Goal: Task Accomplishment & Management: Complete application form

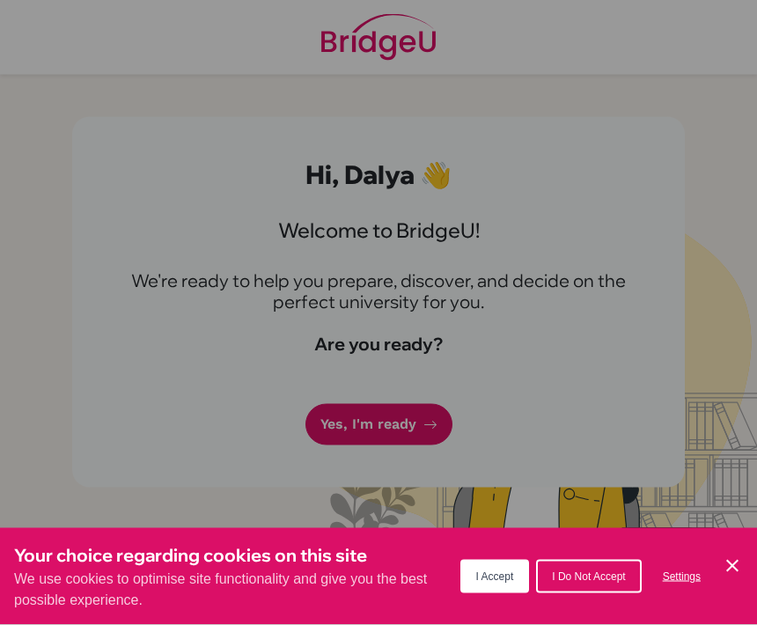
click at [502, 593] on button "I Accept" at bounding box center [495, 576] width 70 height 33
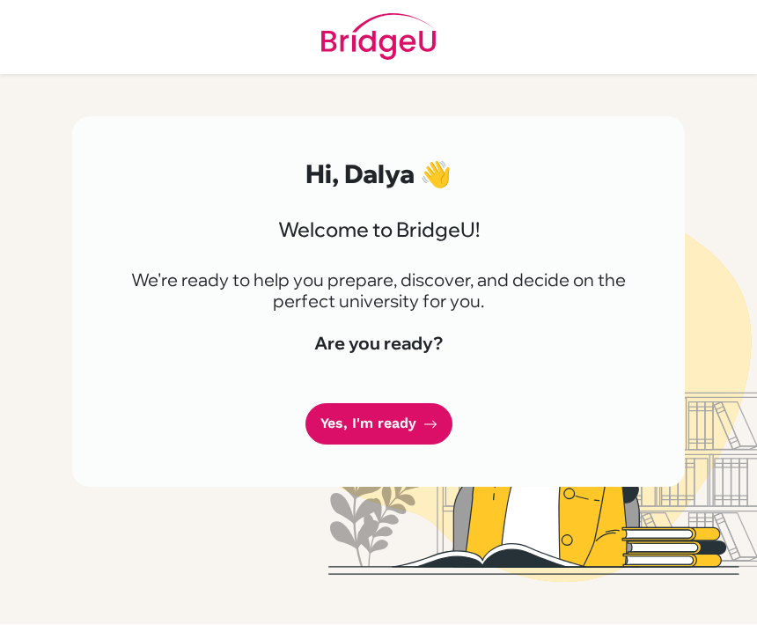
click at [419, 434] on link "Yes, I'm ready" at bounding box center [378, 424] width 147 height 41
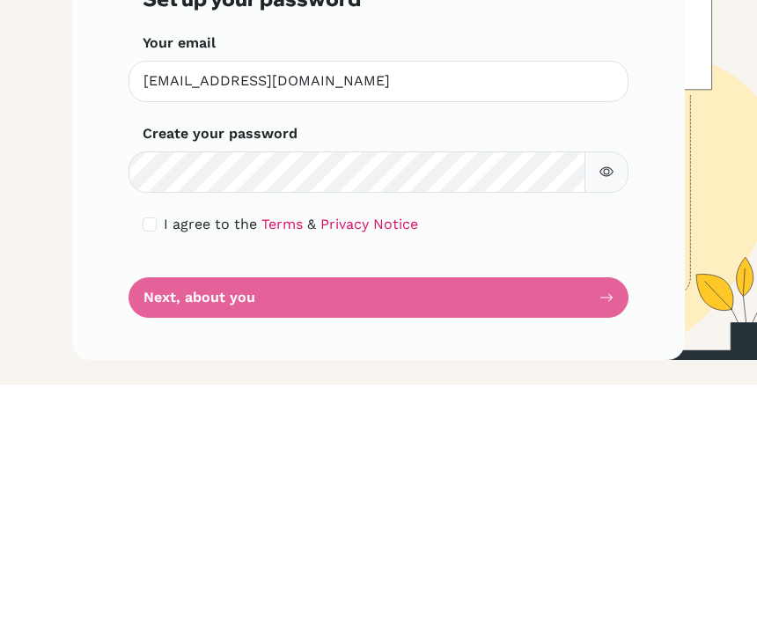
scroll to position [58, 0]
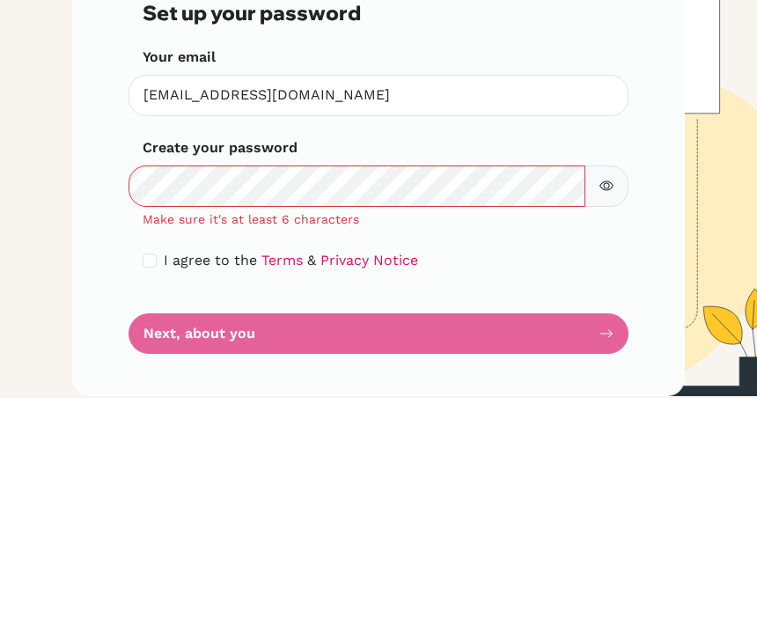
click at [700, 190] on img at bounding box center [537, 370] width 634 height 506
click at [681, 191] on div "Step 1 of 5 Set up your password Your email [EMAIL_ADDRESS][DOMAIN_NAME] Invali…" at bounding box center [378, 370] width 613 height 506
click at [155, 202] on form "Step 1 of 5 Set up your password Your email [EMAIL_ADDRESS][DOMAIN_NAME] Invali…" at bounding box center [379, 391] width 472 height 379
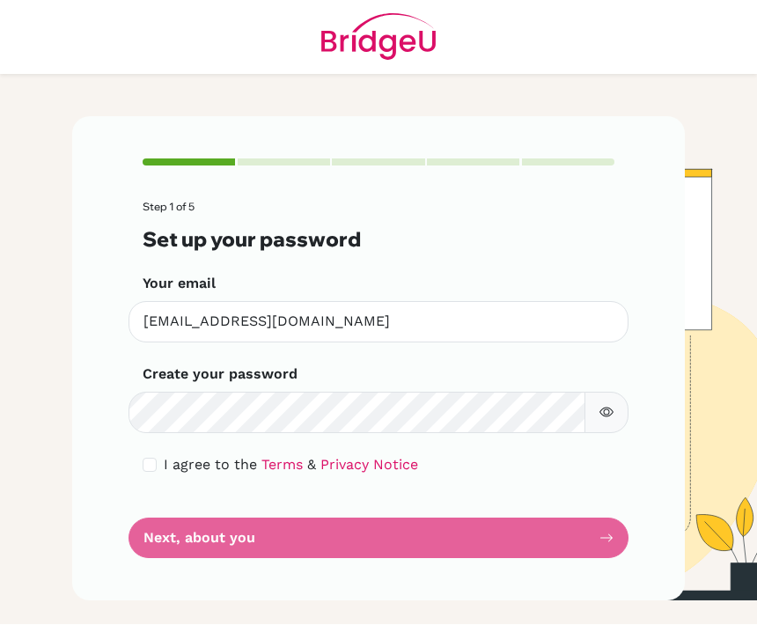
click at [169, 457] on span "I agree to the" at bounding box center [210, 465] width 93 height 17
click at [156, 459] on input "checkbox" at bounding box center [150, 466] width 14 height 14
checkbox input "true"
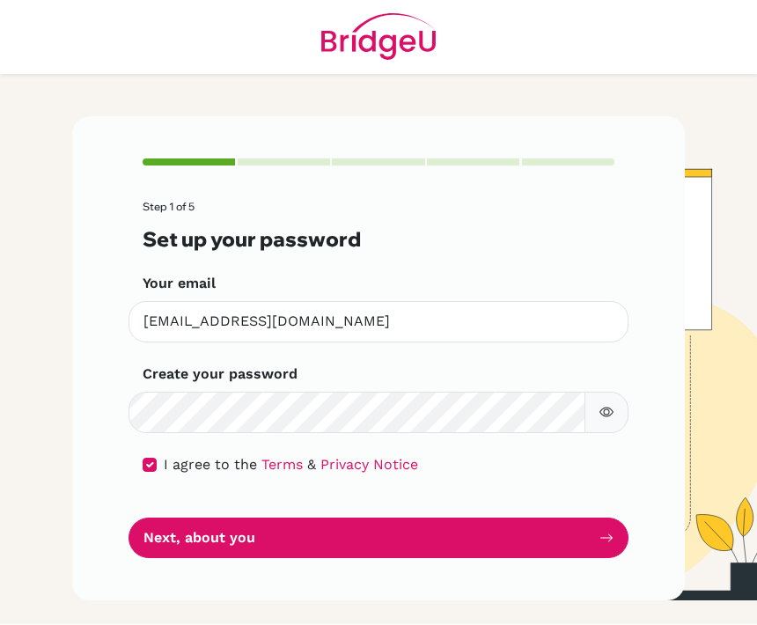
click at [237, 519] on button "Next, about you" at bounding box center [379, 539] width 500 height 41
